Goal: Task Accomplishment & Management: Use online tool/utility

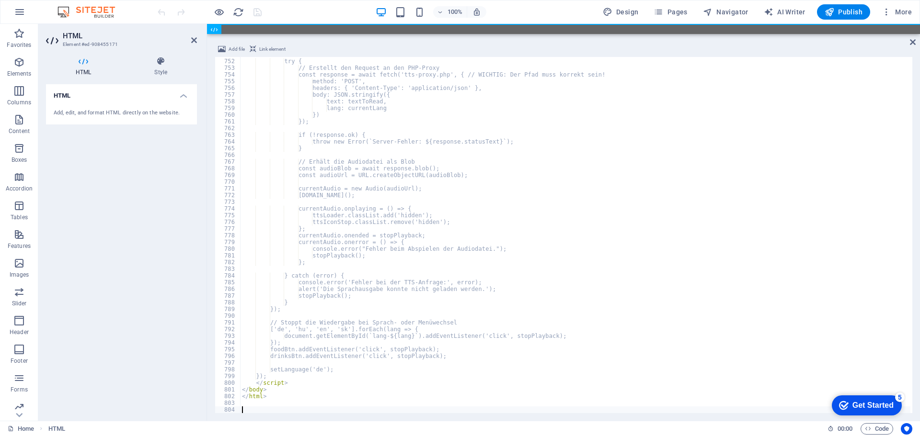
scroll to position [5036, 0]
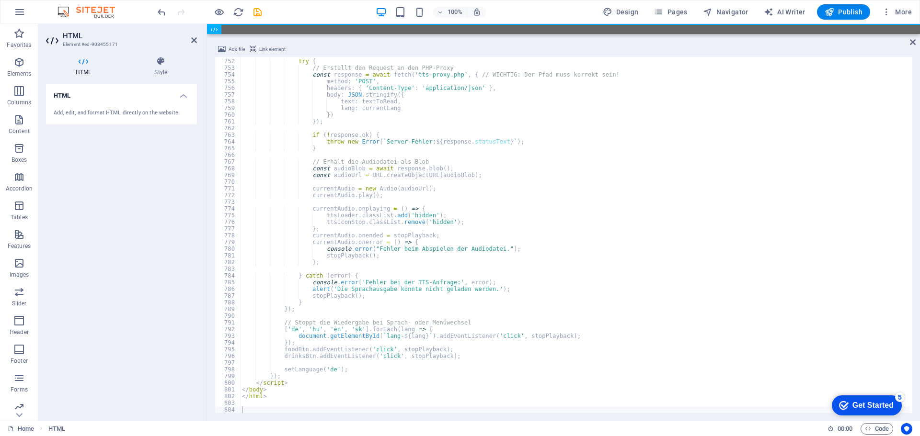
click at [278, 15] on div "100% Design Pages Navigator AI Writer Publish More" at bounding box center [536, 11] width 760 height 15
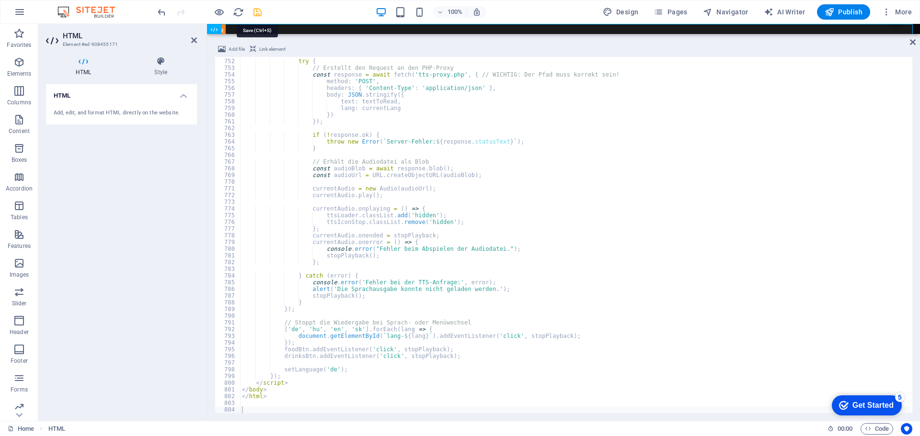
click at [258, 11] on icon "save" at bounding box center [257, 12] width 11 height 11
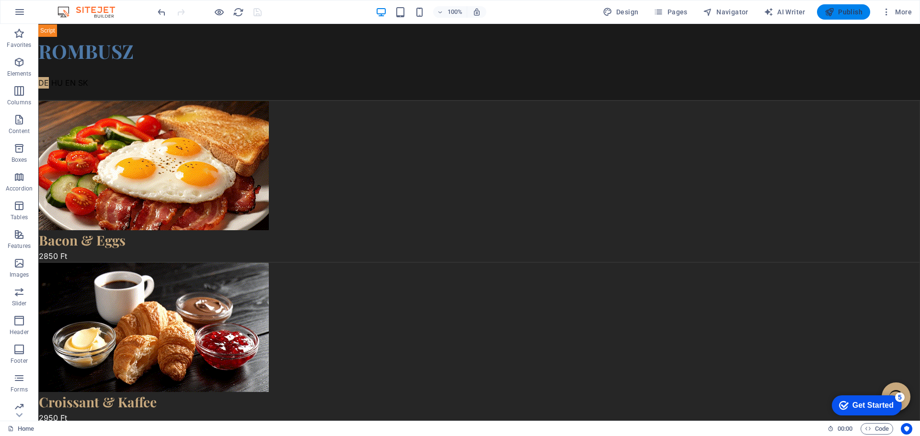
click at [849, 12] on span "Publish" at bounding box center [844, 12] width 38 height 10
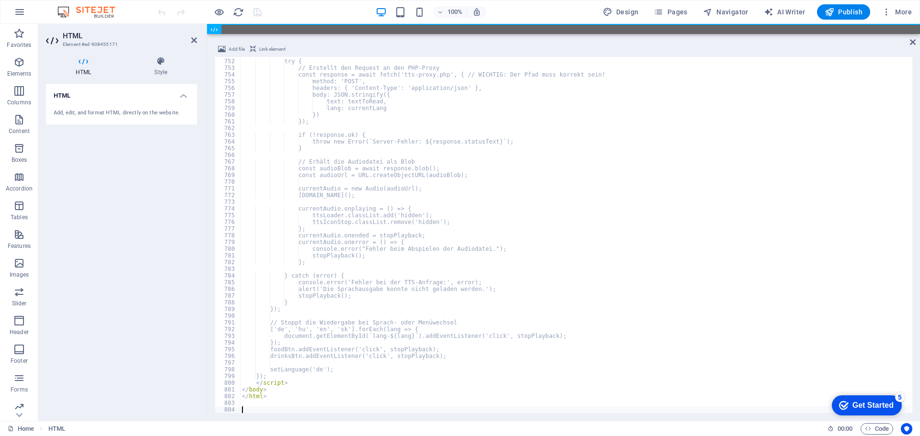
scroll to position [5036, 0]
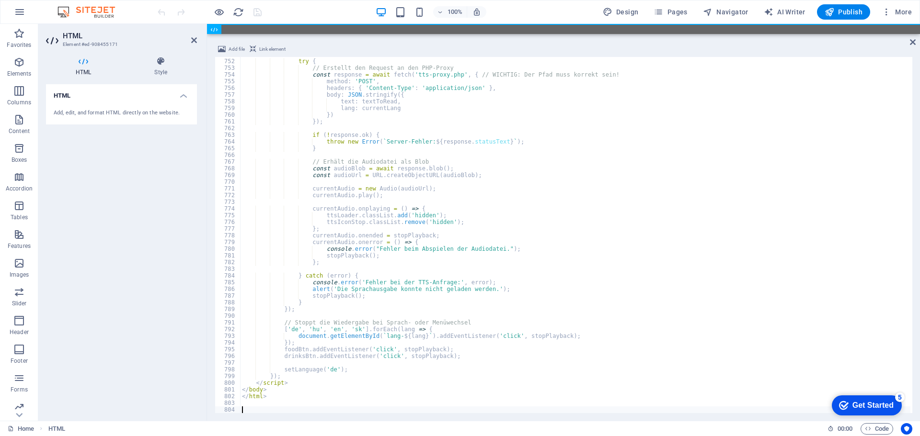
click at [281, 11] on div "100% Design Pages Navigator AI Writer Publish More" at bounding box center [536, 11] width 760 height 15
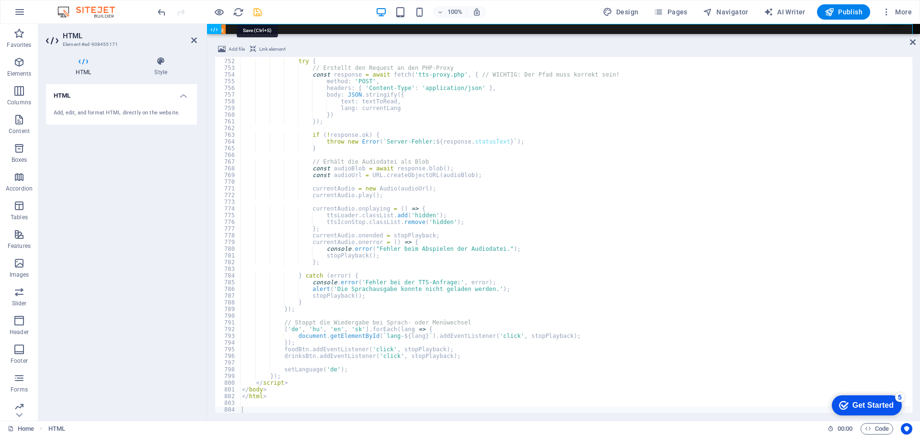
click at [255, 14] on icon "save" at bounding box center [257, 12] width 11 height 11
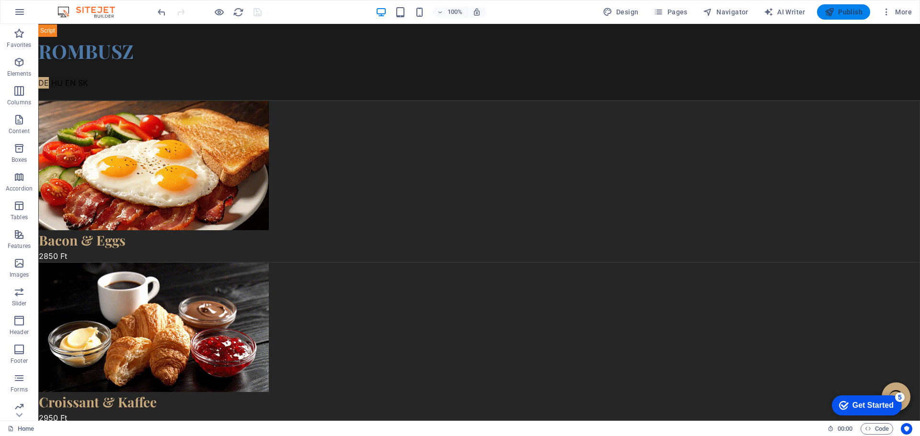
click at [843, 12] on span "Publish" at bounding box center [844, 12] width 38 height 10
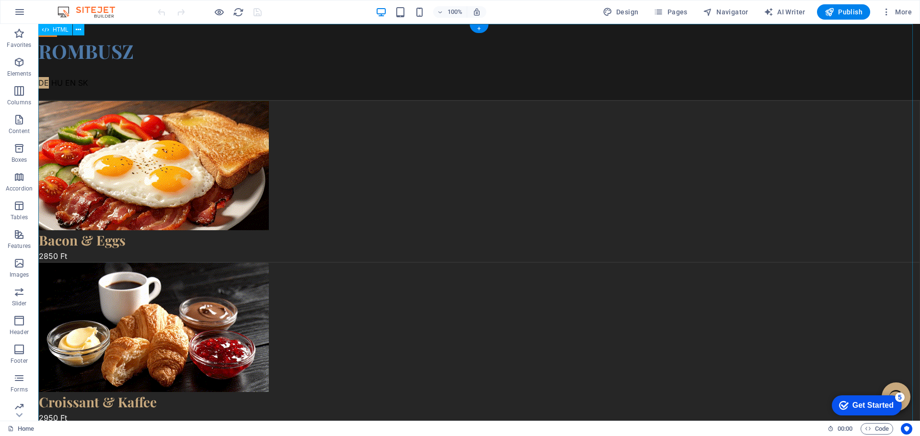
drag, startPoint x: 473, startPoint y: 173, endPoint x: 435, endPoint y: 149, distance: 45.2
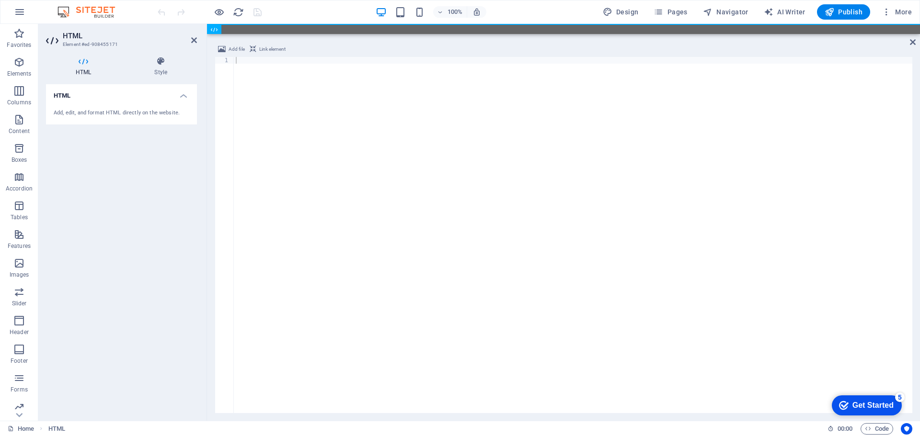
click at [512, 159] on div at bounding box center [573, 242] width 678 height 370
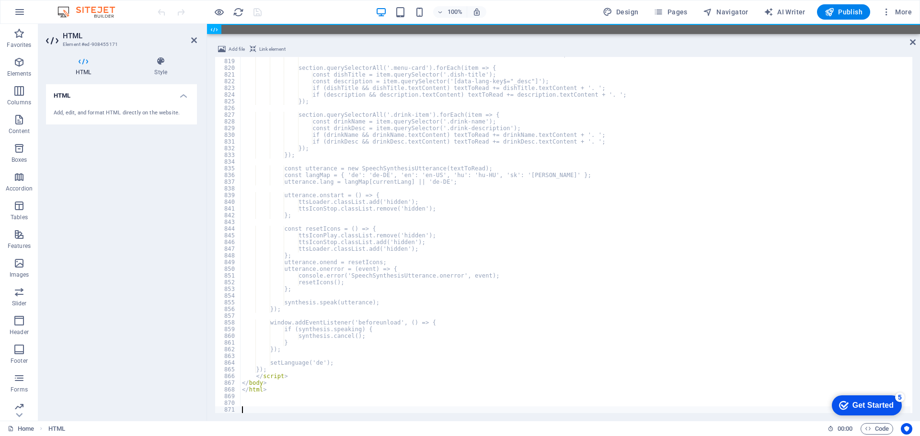
scroll to position [5486, 0]
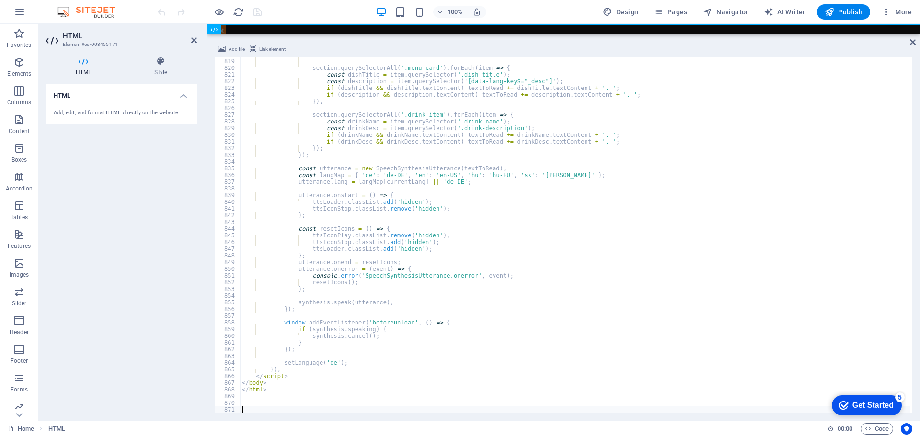
click at [293, 7] on div "100% Design Pages Navigator AI Writer Publish More" at bounding box center [536, 11] width 760 height 15
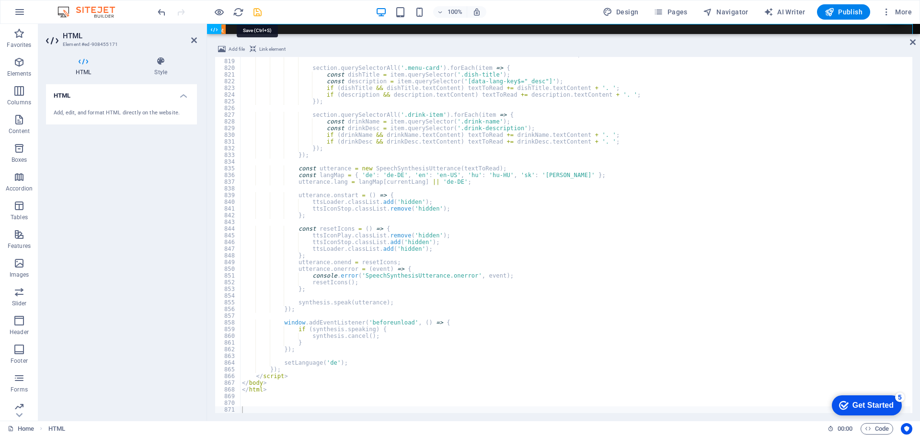
click at [256, 13] on icon "save" at bounding box center [257, 12] width 11 height 11
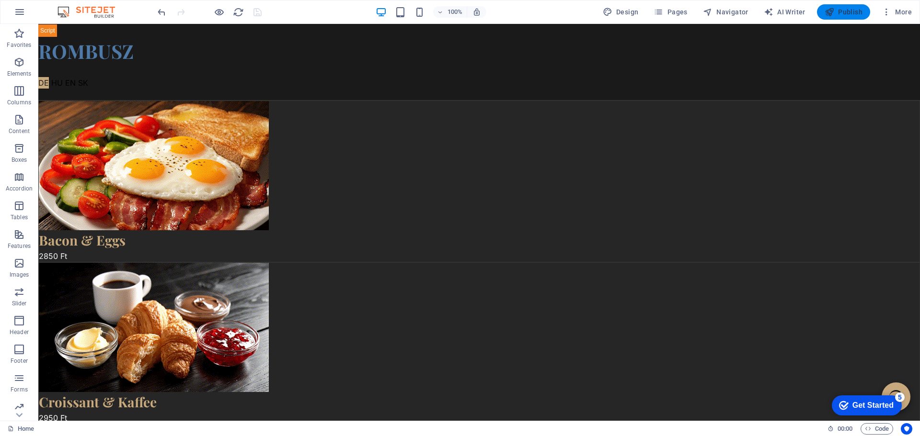
click at [844, 7] on button "Publish" at bounding box center [843, 11] width 53 height 15
